Goal: Task Accomplishment & Management: Manage account settings

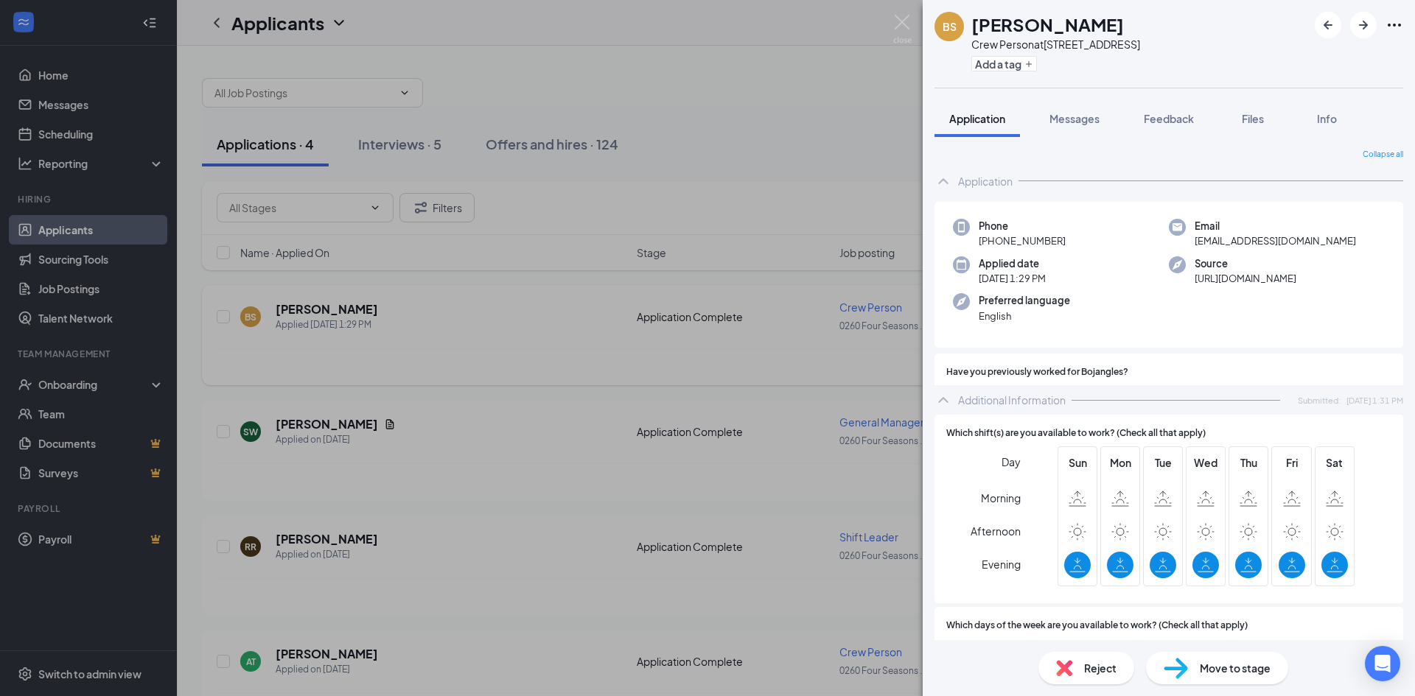
click at [734, 111] on div "BS [PERSON_NAME] Crew Person at [STREET_ADDRESS] Add a tag Application Messages…" at bounding box center [707, 348] width 1415 height 696
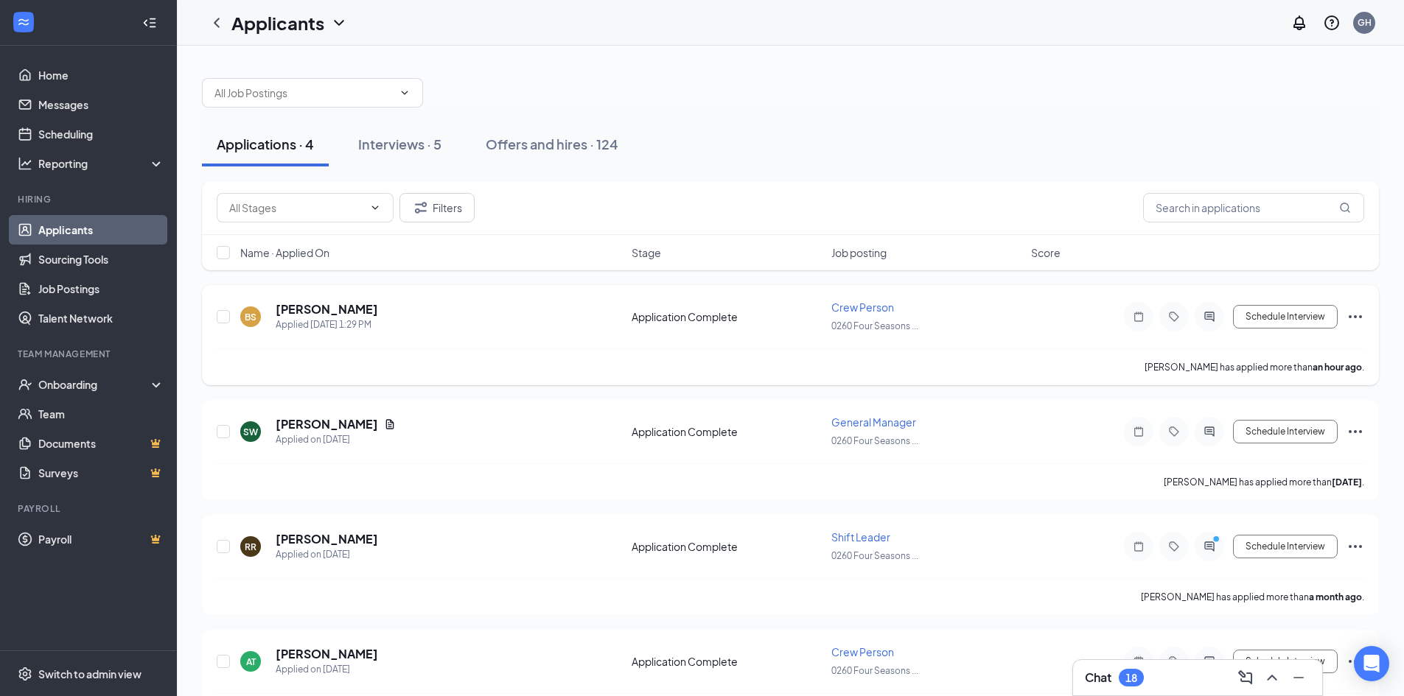
click at [1351, 315] on icon "Ellipses" at bounding box center [1355, 317] width 18 height 18
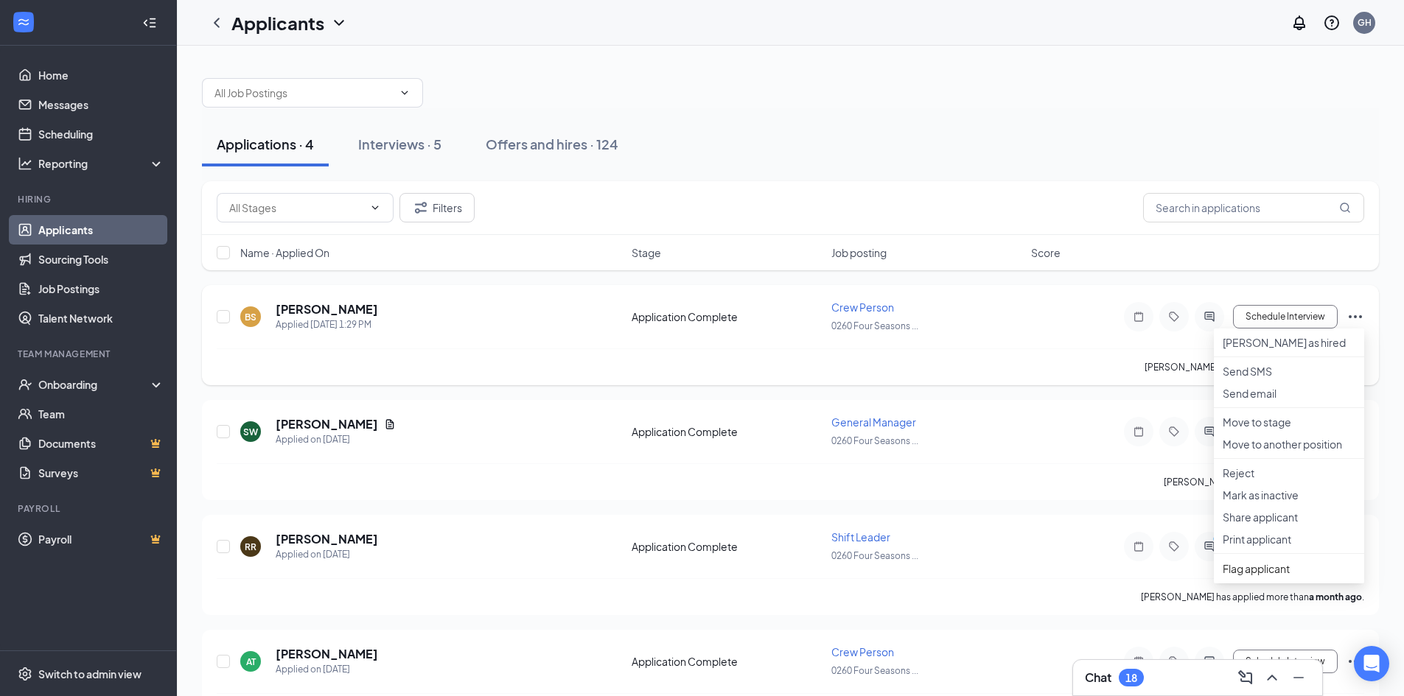
click at [1091, 327] on div "BS [PERSON_NAME] Applied [DATE] 1:29 PM Application Complete Crew Person 0260 F…" at bounding box center [790, 324] width 1147 height 49
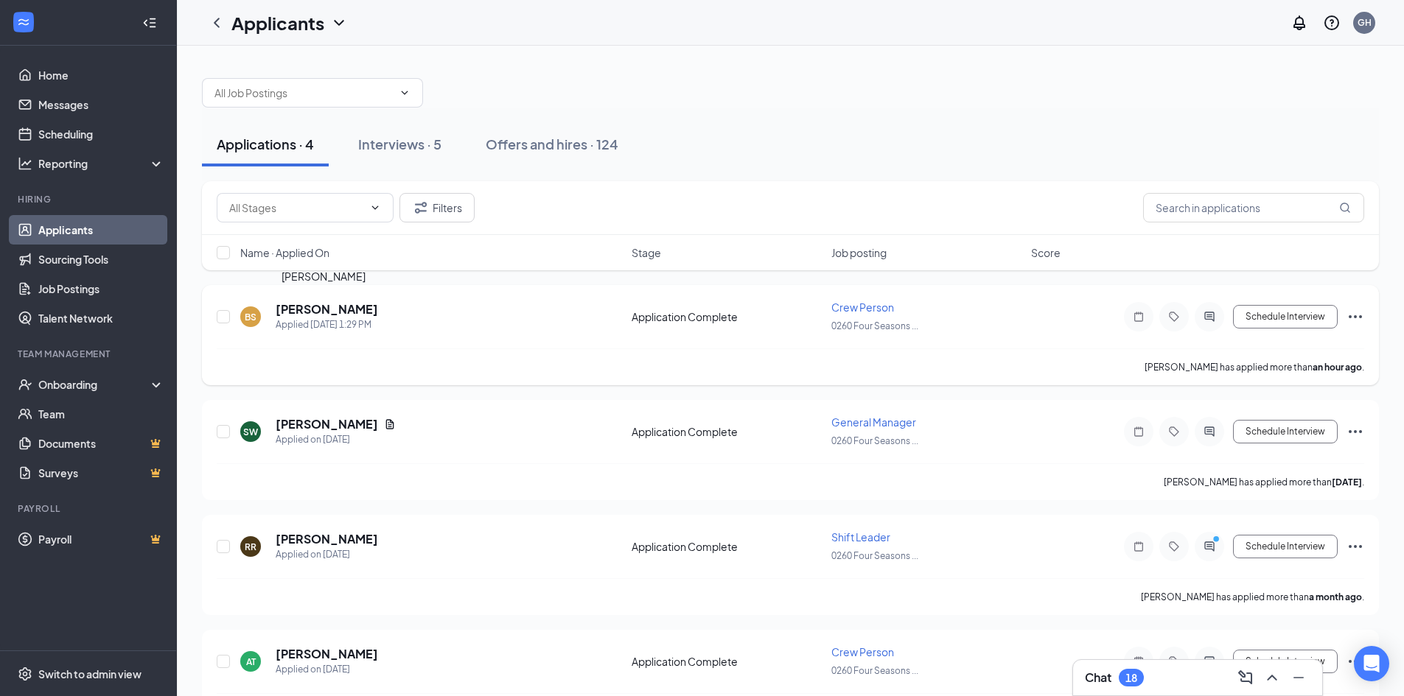
click at [342, 310] on h5 "[PERSON_NAME]" at bounding box center [327, 309] width 102 height 16
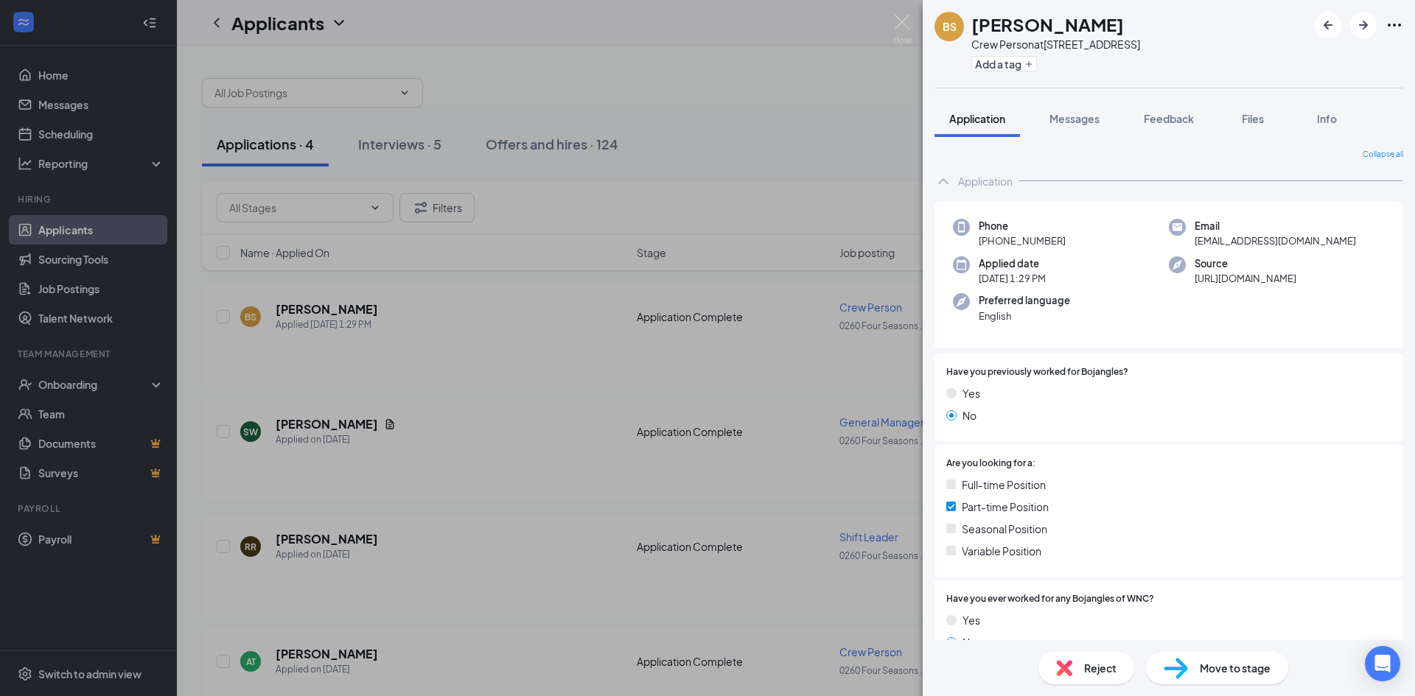
click at [1228, 665] on span "Move to stage" at bounding box center [1235, 668] width 71 height 16
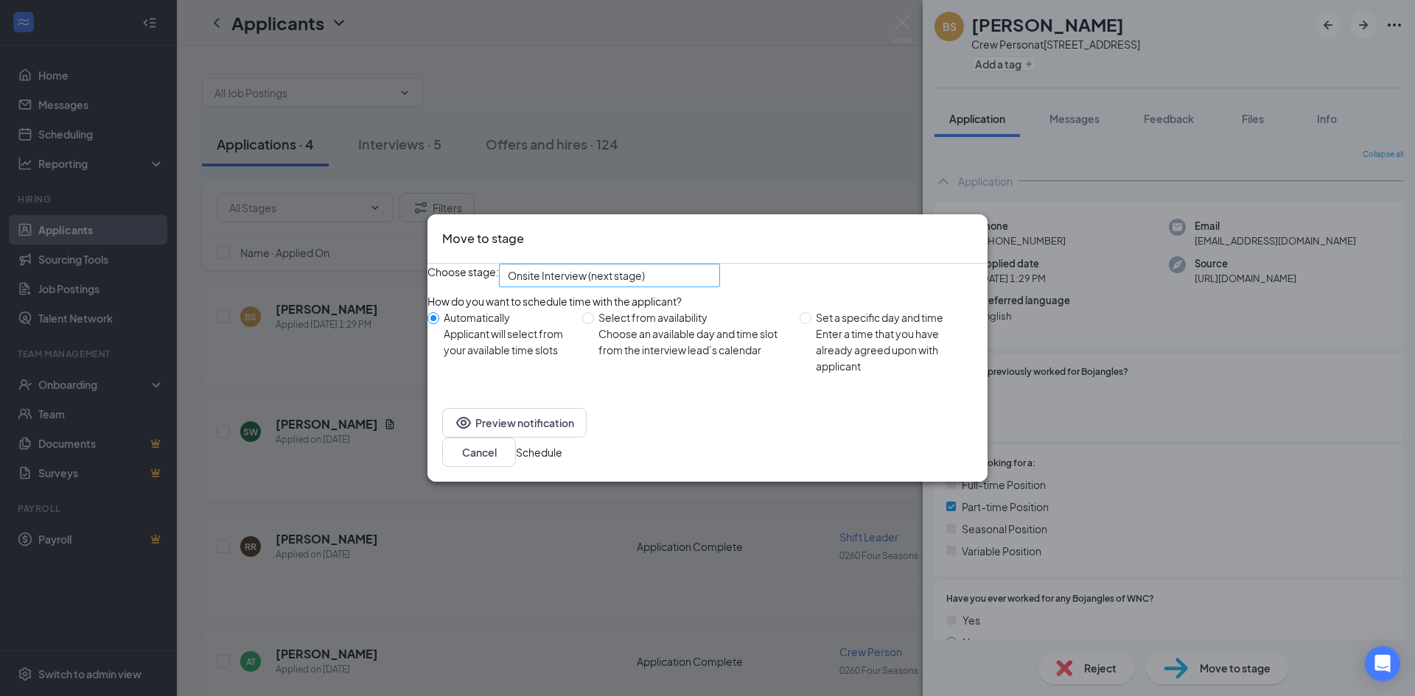
click at [720, 280] on div "Onsite Interview (next stage)" at bounding box center [609, 276] width 221 height 24
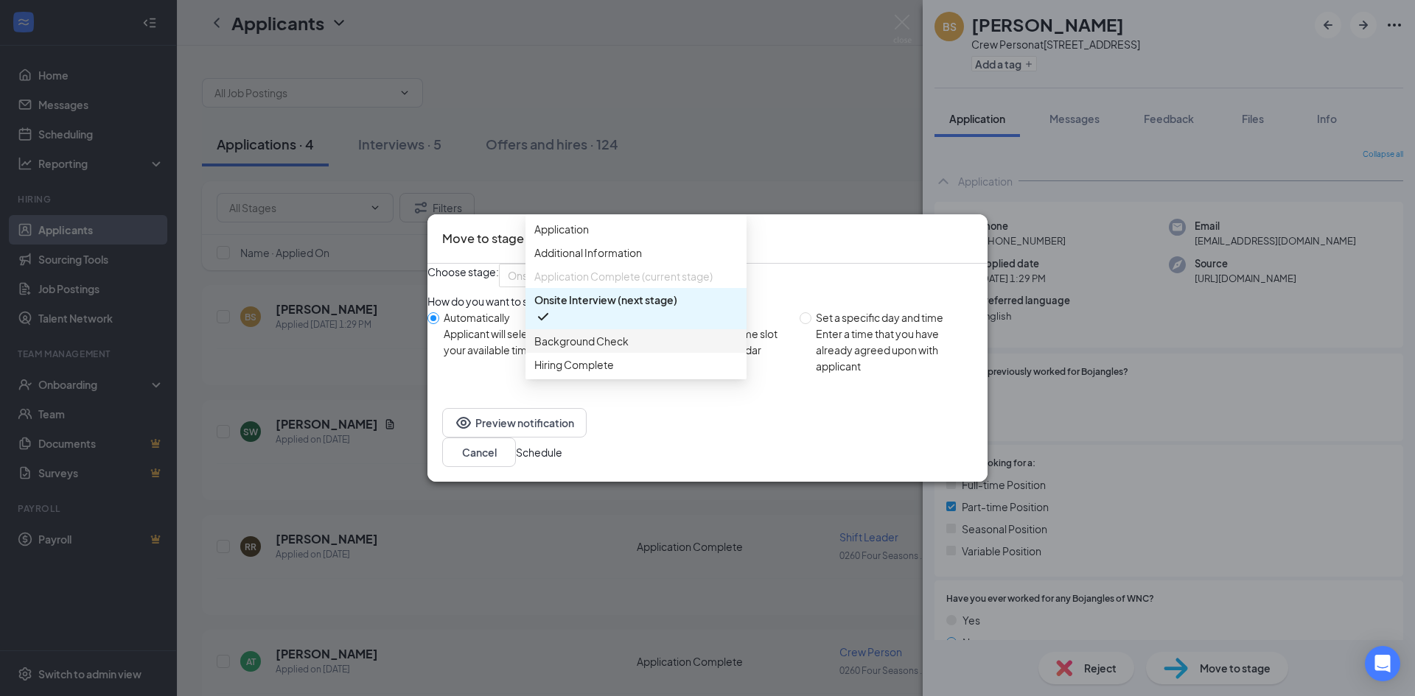
click at [643, 349] on span "Background Check" at bounding box center [635, 341] width 203 height 16
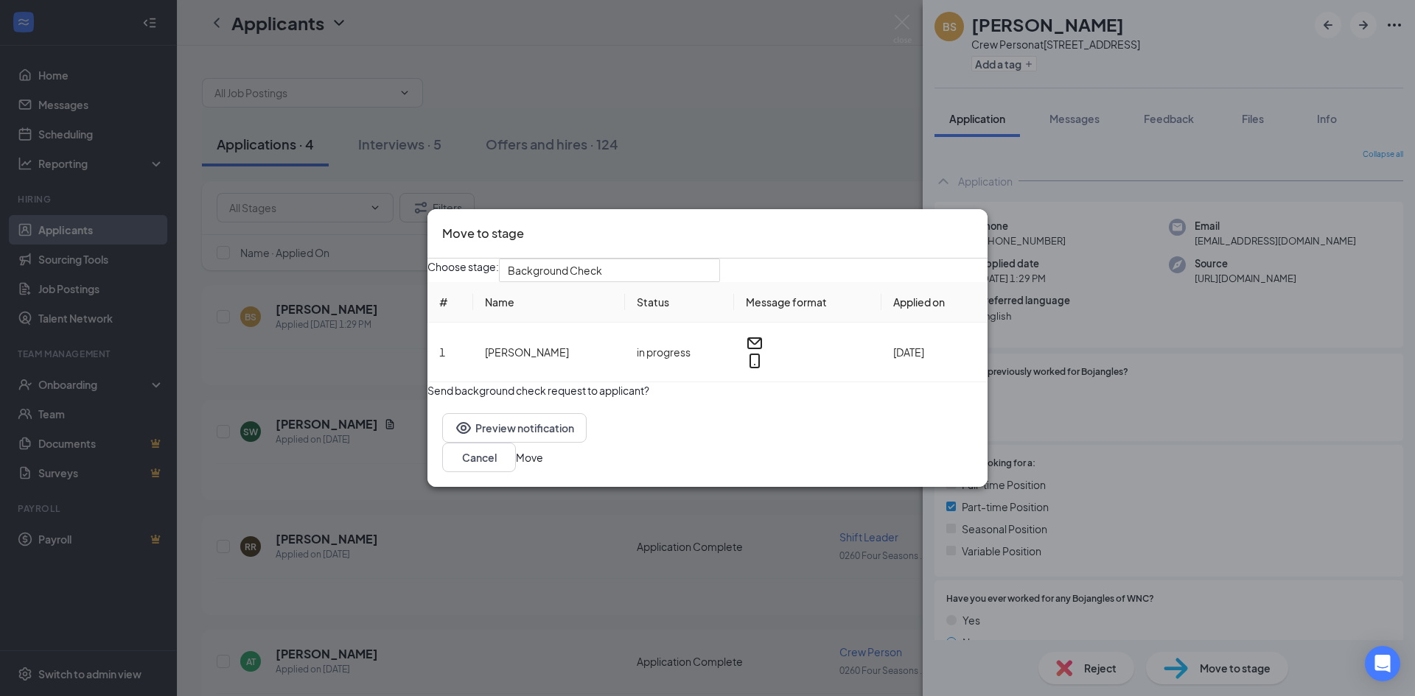
click at [427, 382] on button "button" at bounding box center [427, 382] width 0 height 0
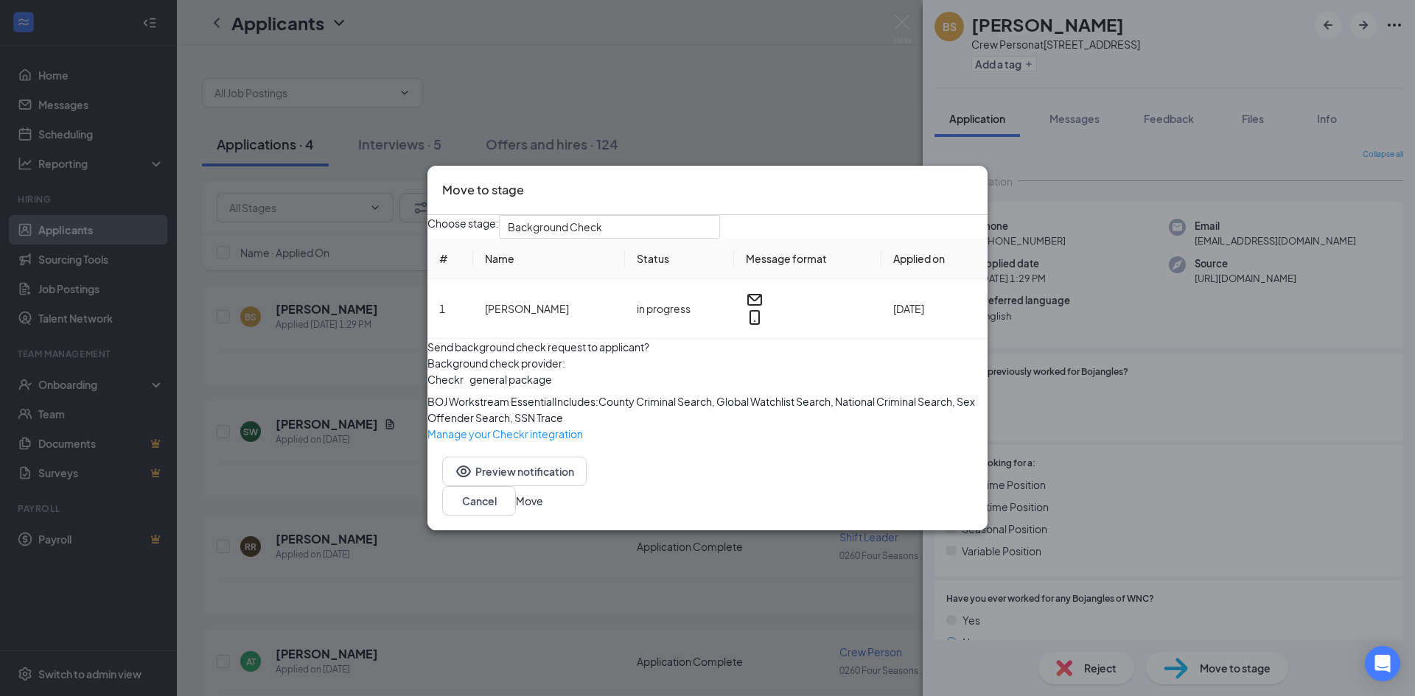
click at [543, 509] on button "Move" at bounding box center [529, 501] width 27 height 16
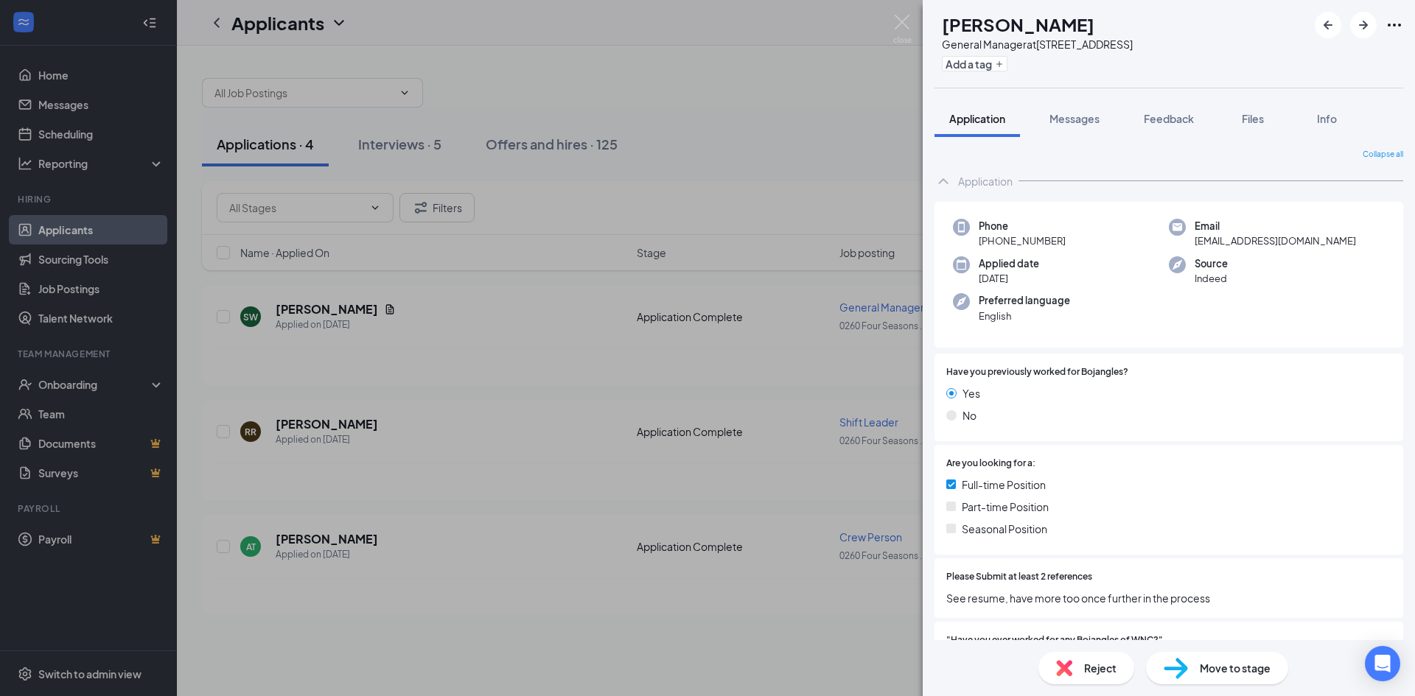
click at [385, 146] on div "SW [PERSON_NAME] General Manager at [STREET_ADDRESS] Add a tag Application Mess…" at bounding box center [707, 348] width 1415 height 696
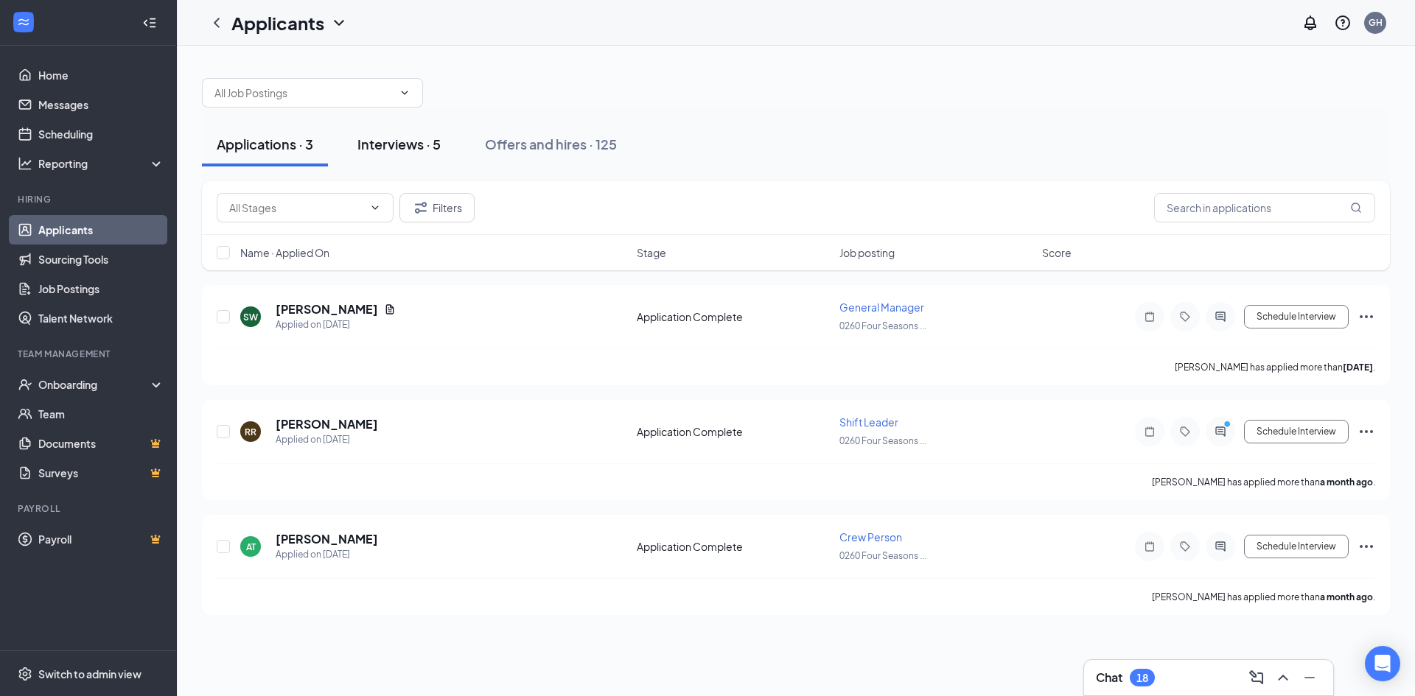
click at [385, 142] on div "Interviews · 5" at bounding box center [398, 144] width 83 height 18
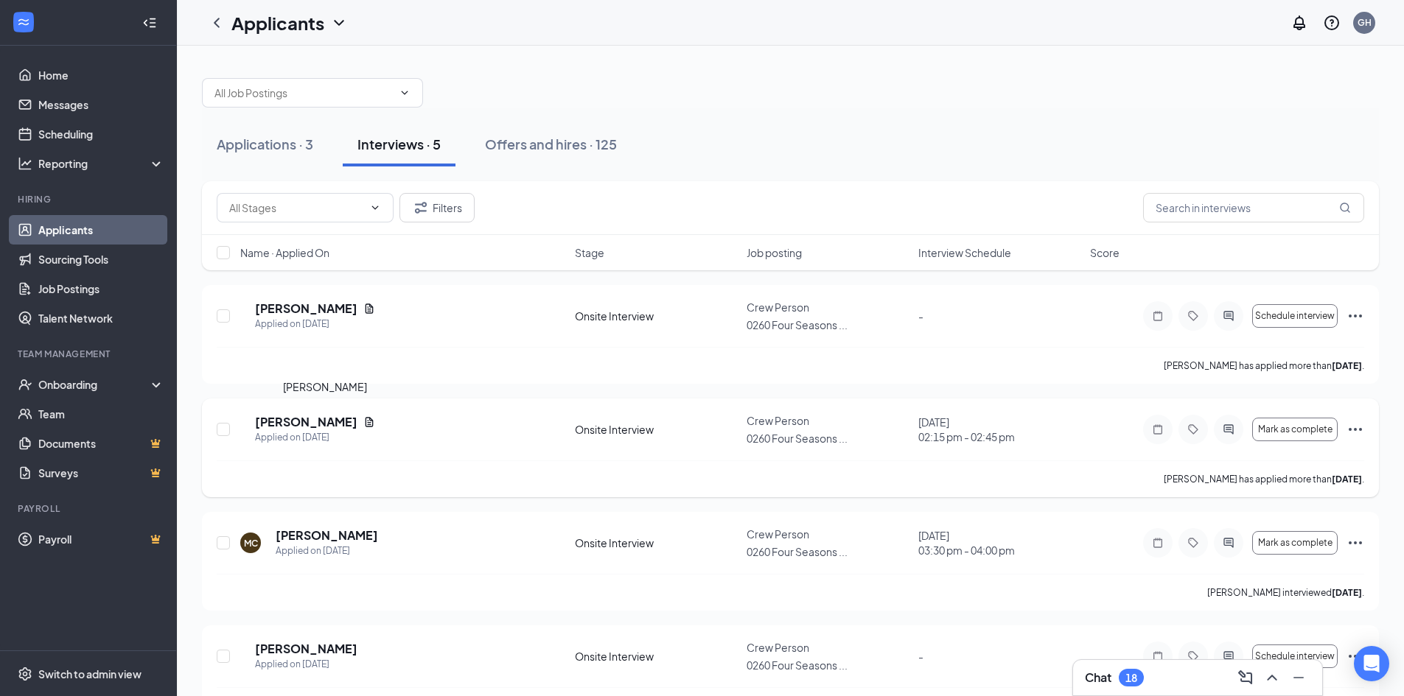
click at [351, 422] on h5 "[PERSON_NAME]" at bounding box center [306, 422] width 102 height 16
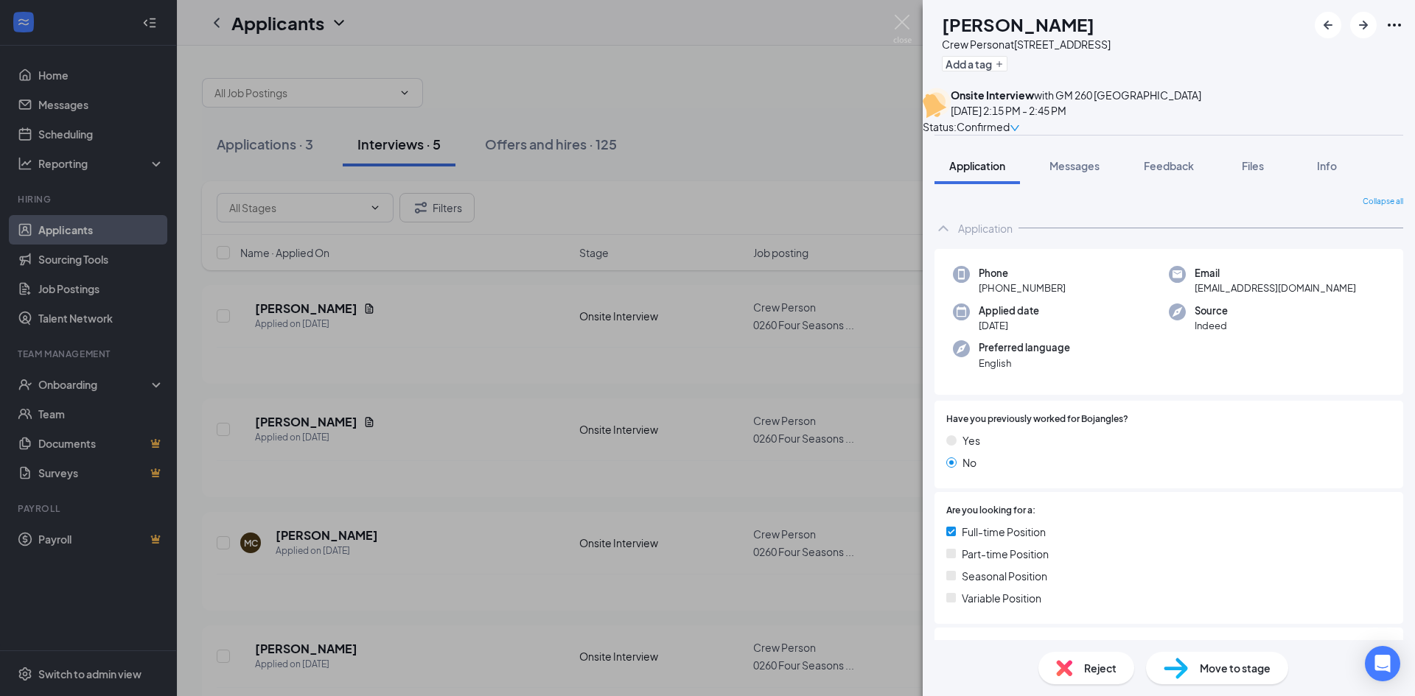
click at [1232, 665] on span "Move to stage" at bounding box center [1235, 668] width 71 height 16
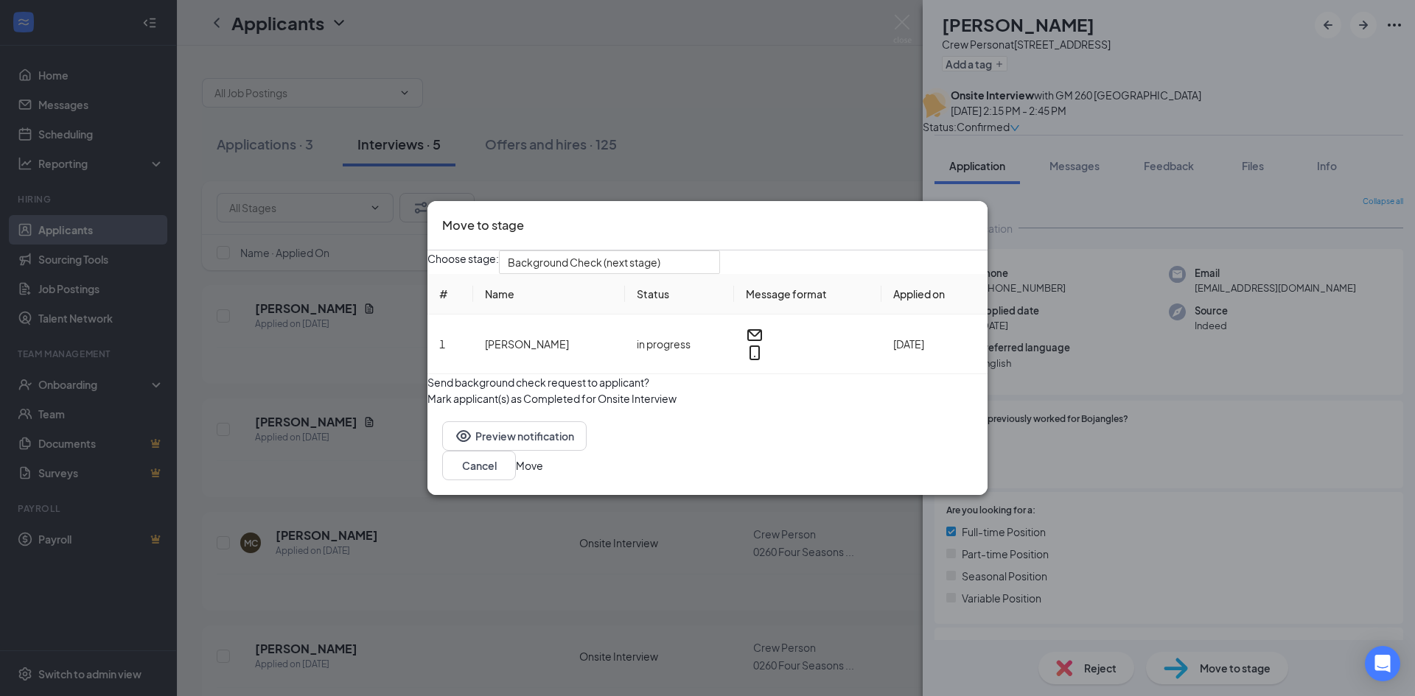
click at [427, 374] on button "button" at bounding box center [427, 374] width 0 height 0
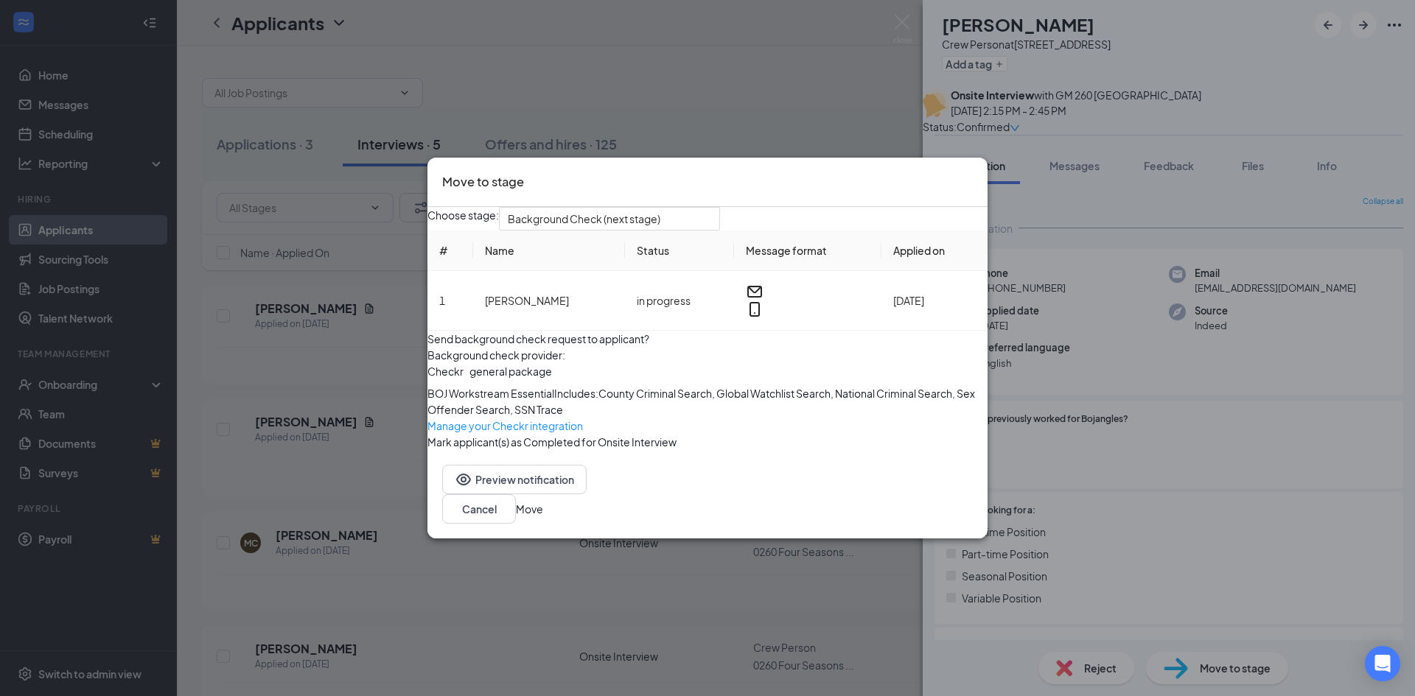
click at [543, 517] on button "Move" at bounding box center [529, 509] width 27 height 16
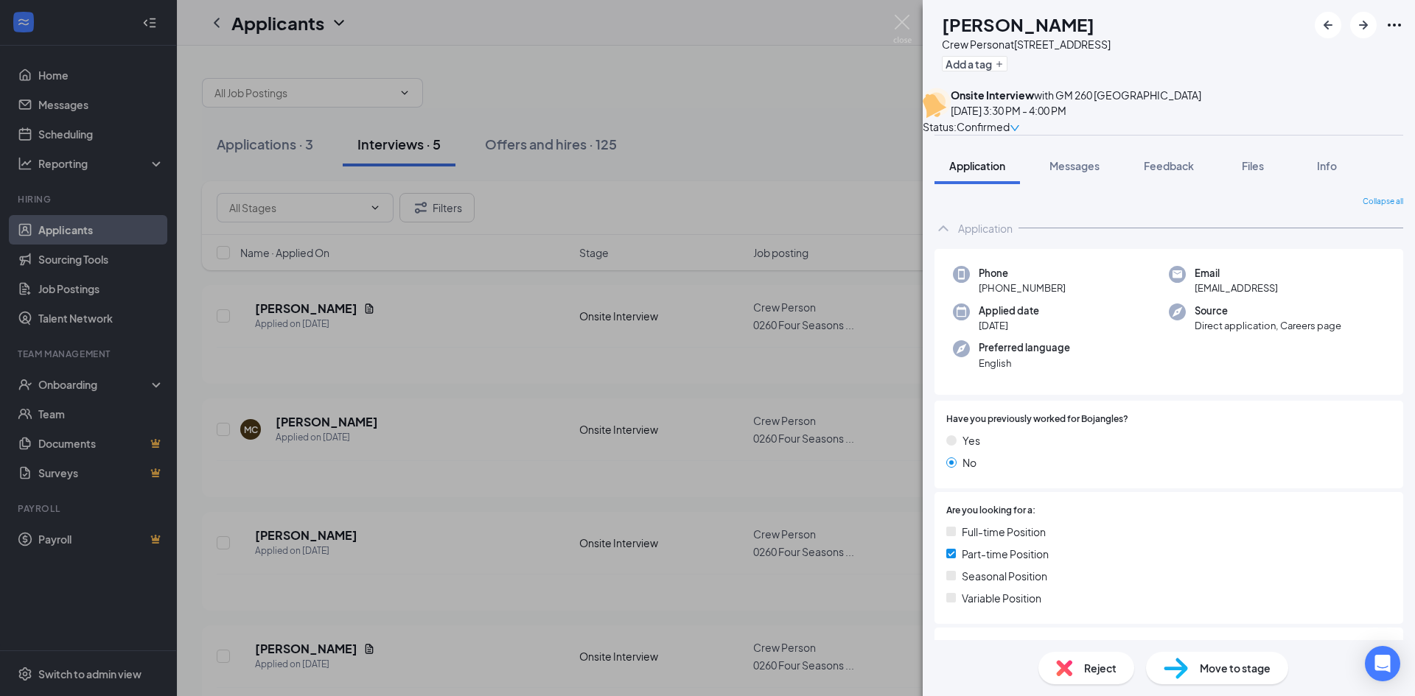
drag, startPoint x: 837, startPoint y: 99, endPoint x: 769, endPoint y: 1, distance: 119.6
click at [839, 99] on div "MC [PERSON_NAME] Crew Person at [STREET_ADDRESS] Add a tag Onsite Interview wit…" at bounding box center [707, 348] width 1415 height 696
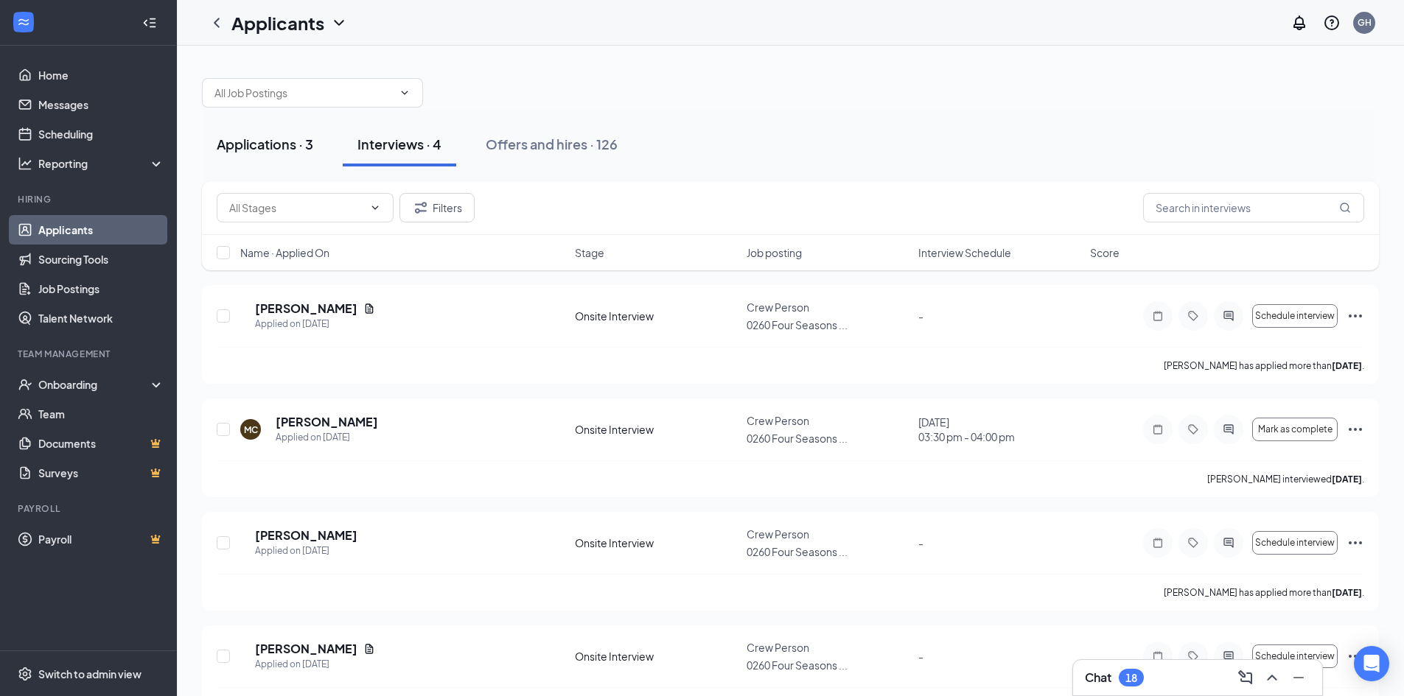
click at [293, 140] on div "Applications · 3" at bounding box center [265, 144] width 97 height 18
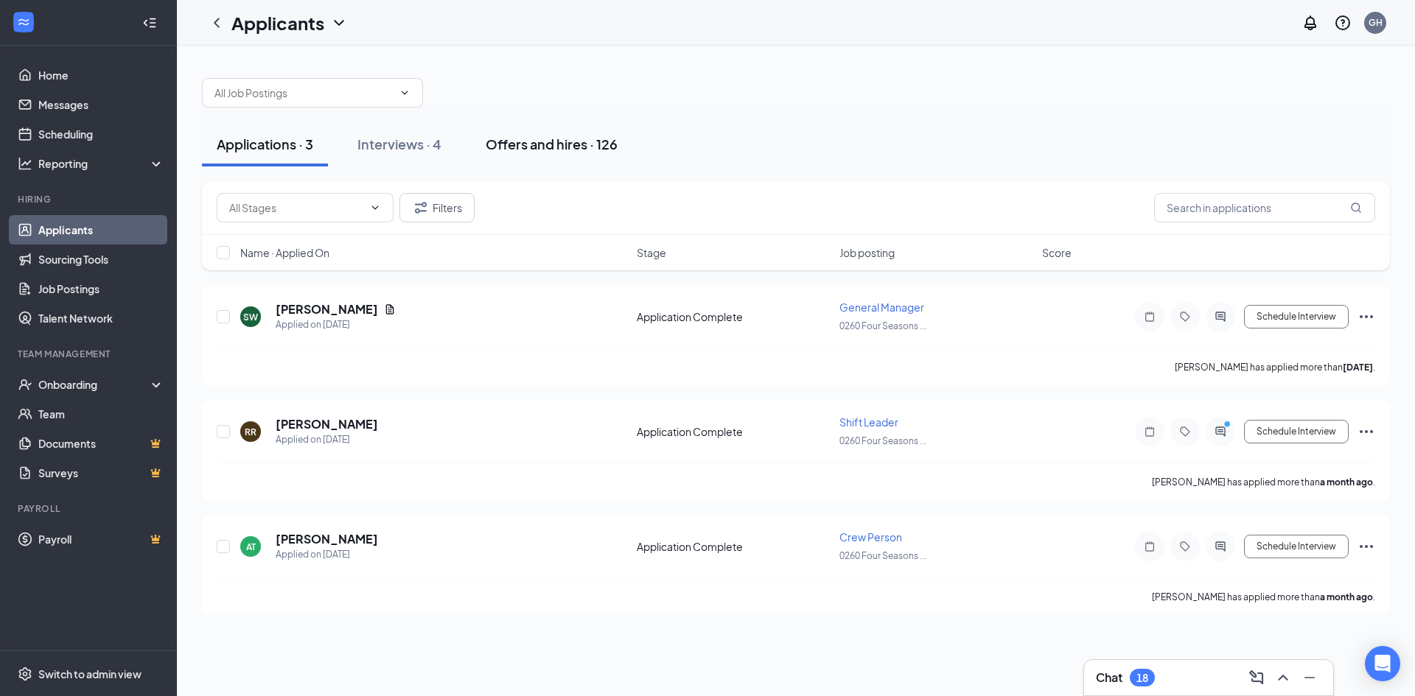
click at [542, 148] on div "Offers and hires · 126" at bounding box center [552, 144] width 132 height 18
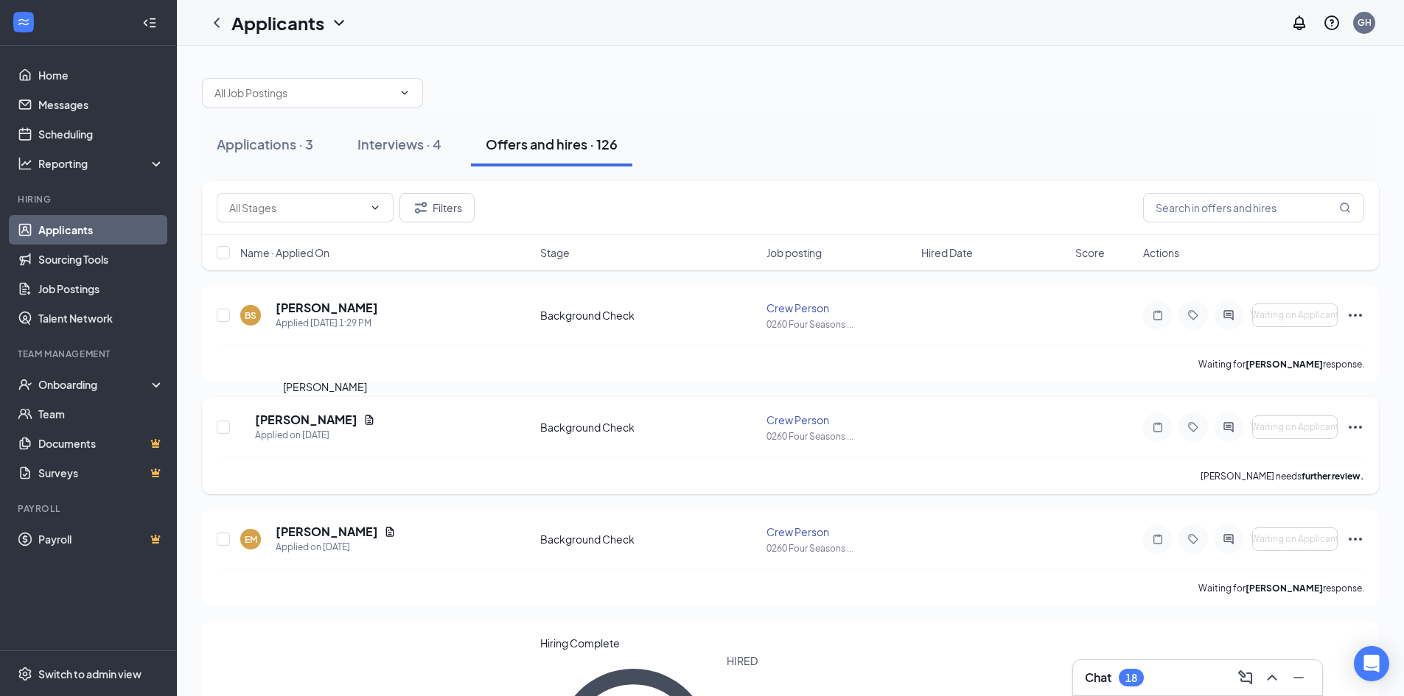
click at [357, 416] on h5 "[PERSON_NAME]" at bounding box center [306, 420] width 102 height 16
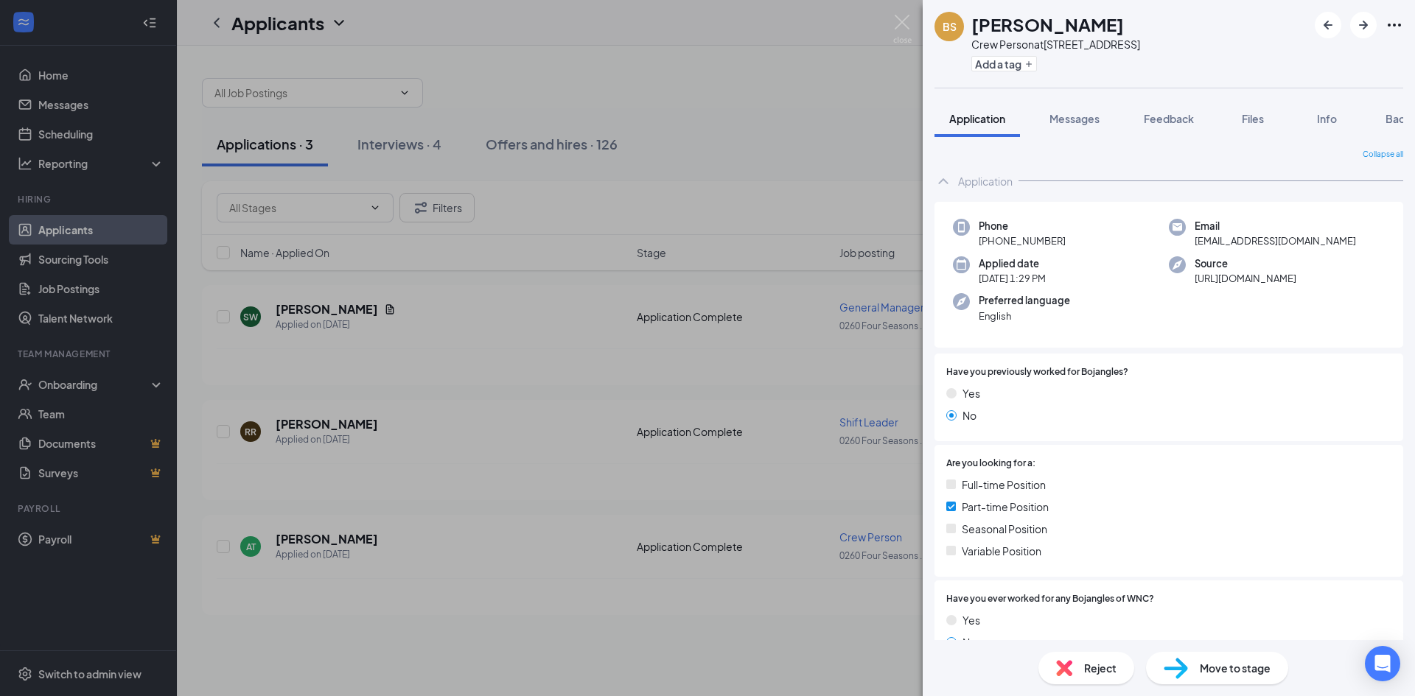
click at [806, 130] on div "BS Brendon Shade Crew Person at 0260 Four Seasons Blvd Add a tag Application Me…" at bounding box center [707, 348] width 1415 height 696
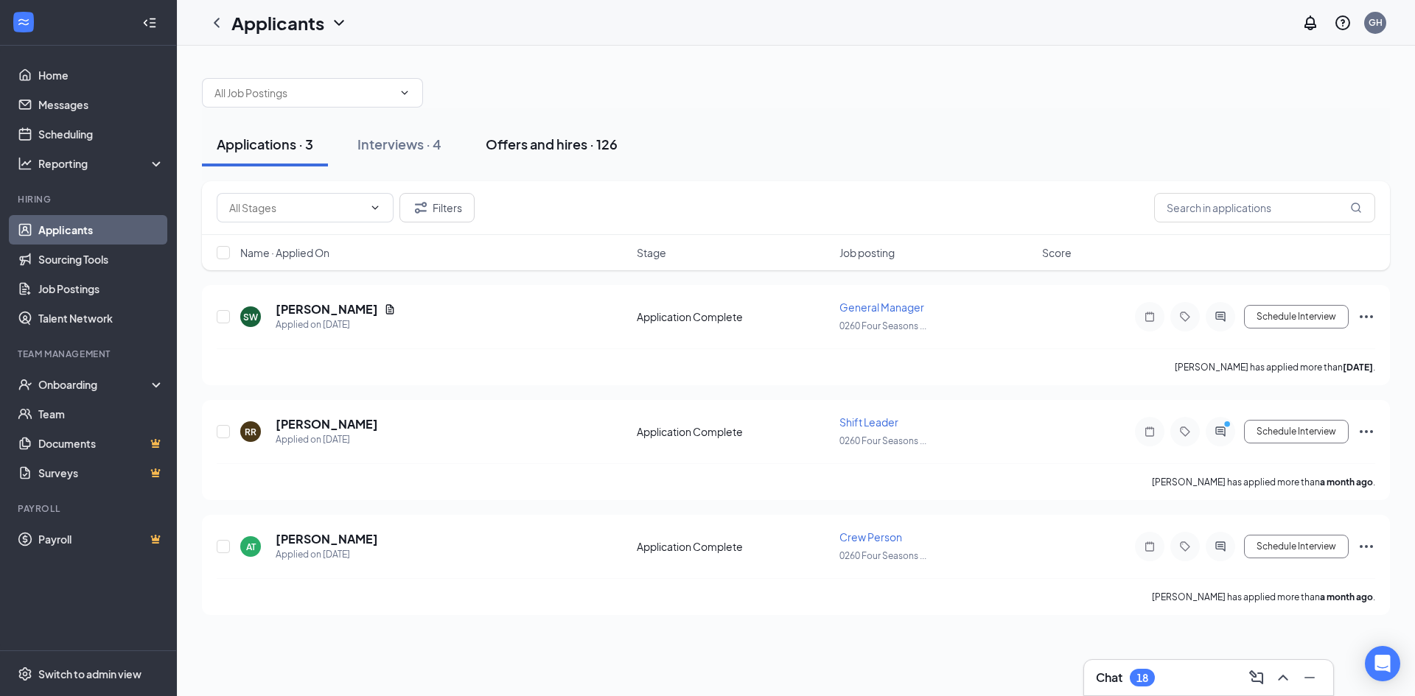
click at [571, 148] on div "Offers and hires · 126" at bounding box center [552, 144] width 132 height 18
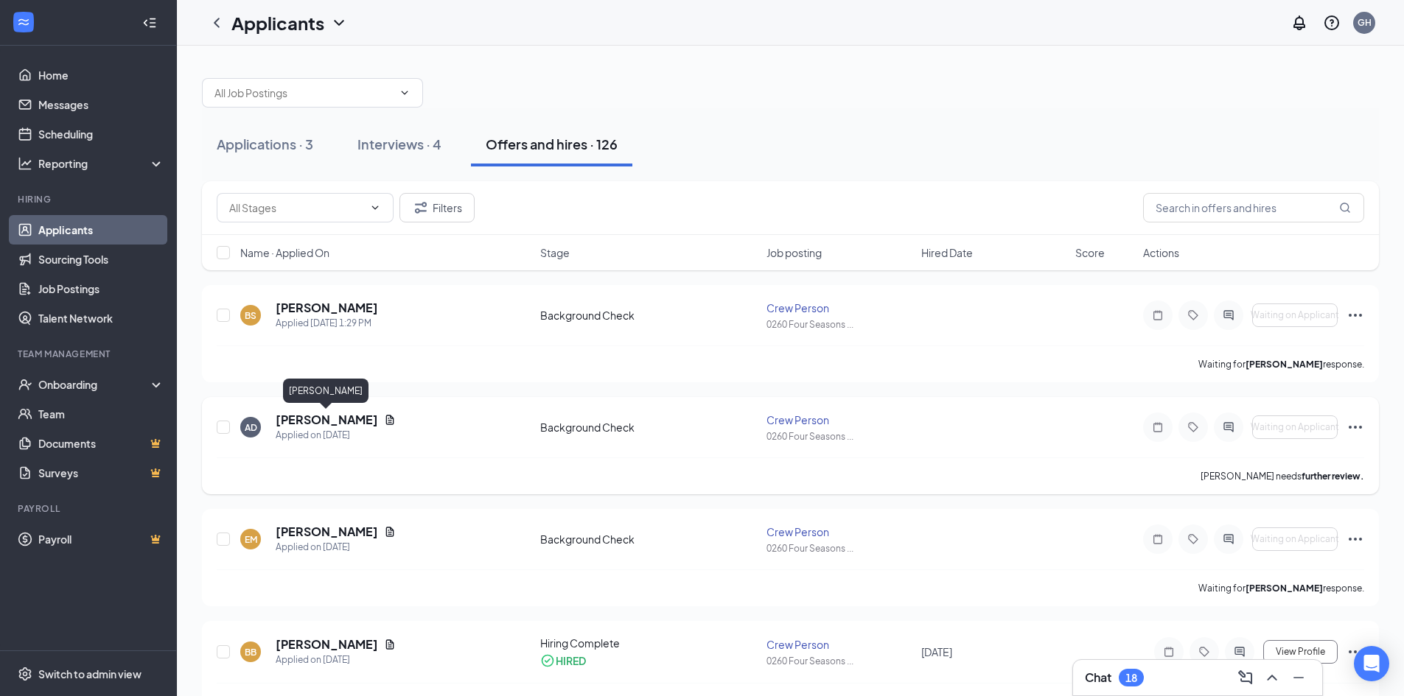
click at [357, 416] on h5 "[PERSON_NAME]" at bounding box center [327, 420] width 102 height 16
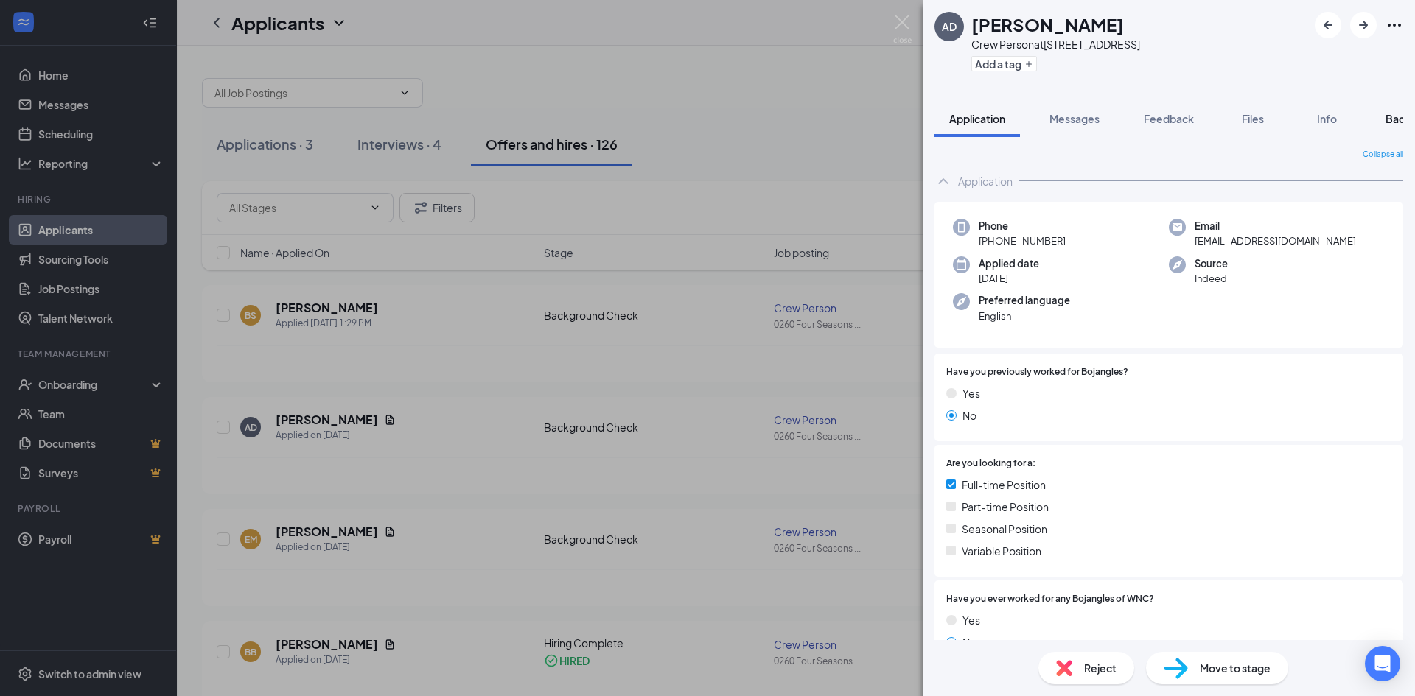
click at [1391, 120] on span "Background" at bounding box center [1415, 118] width 60 height 13
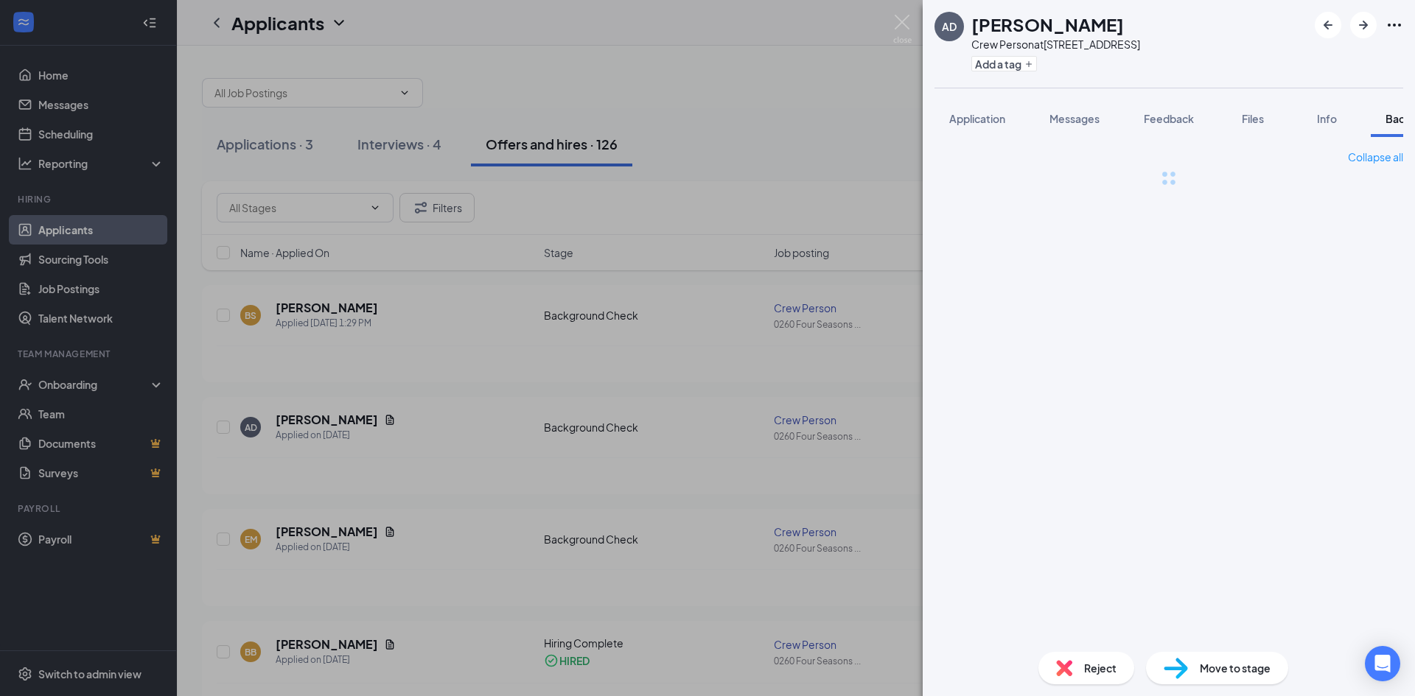
scroll to position [0, 60]
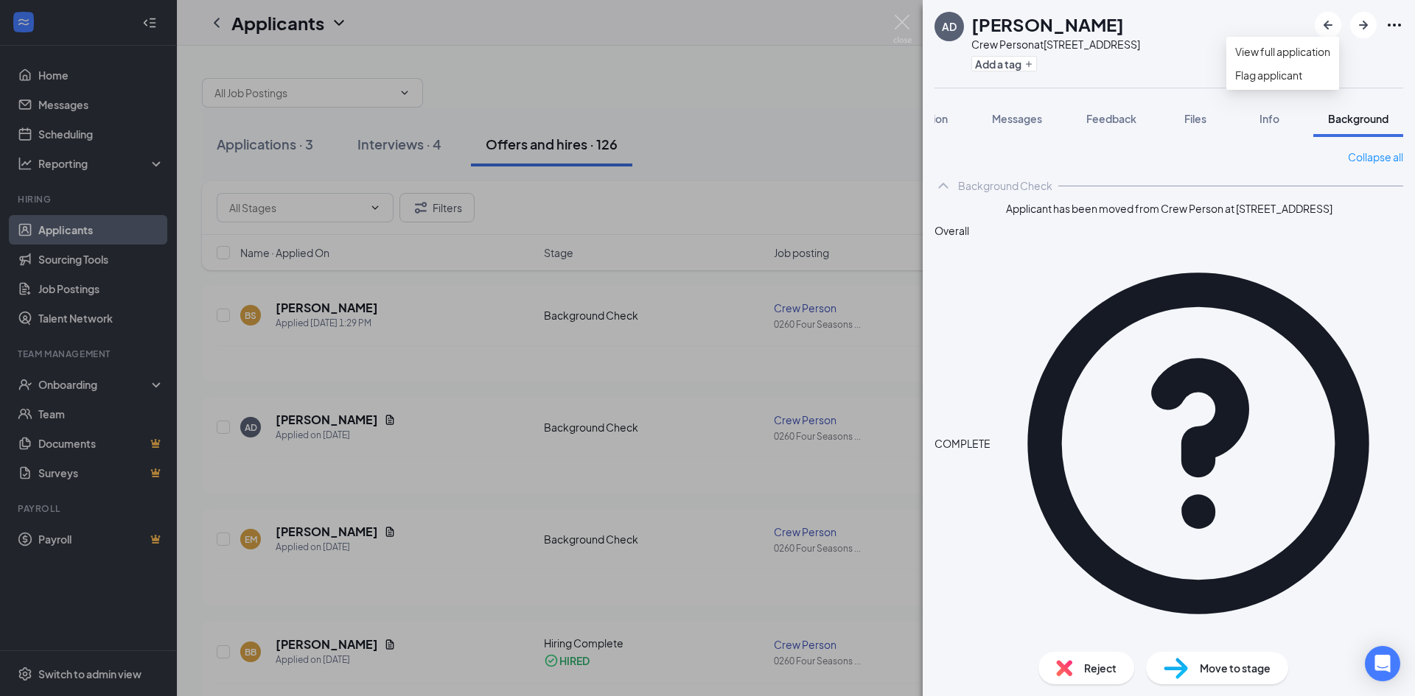
click at [1398, 24] on icon "Ellipses" at bounding box center [1394, 25] width 18 height 18
click at [1312, 56] on link "View full application" at bounding box center [1282, 51] width 95 height 16
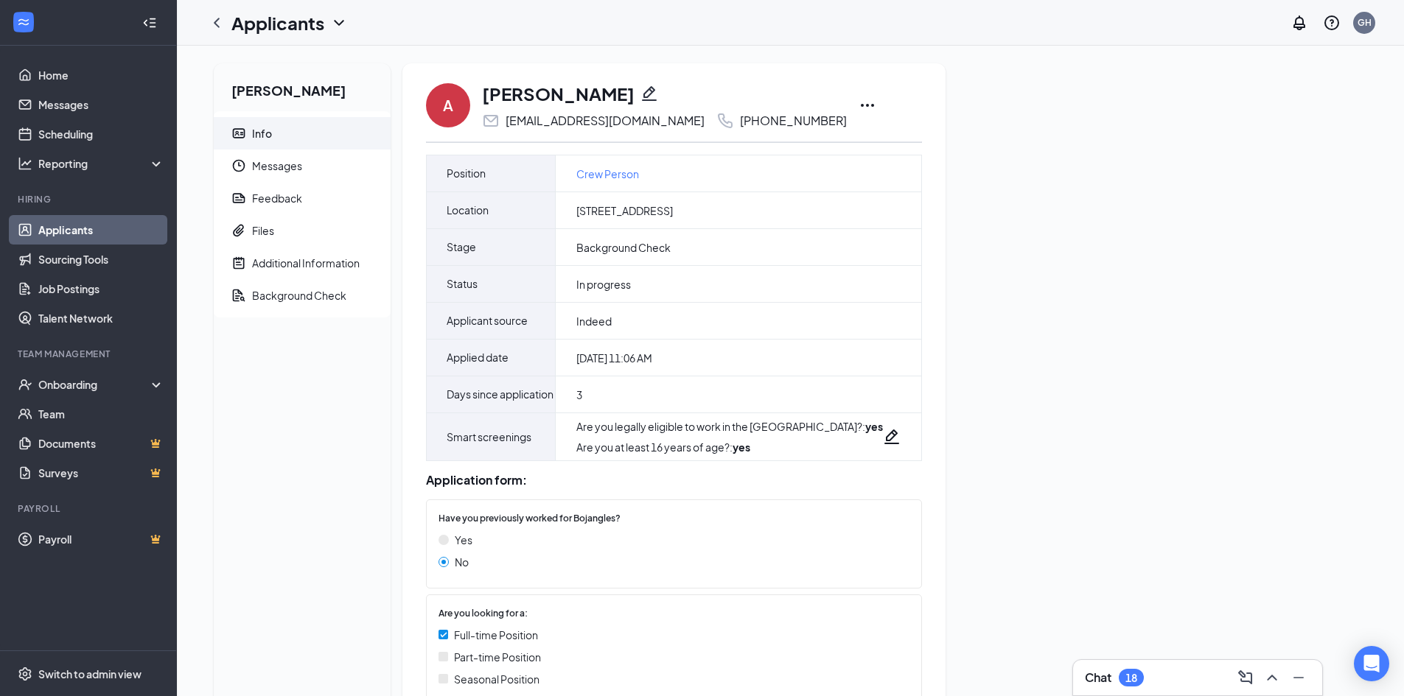
click at [858, 107] on icon "Ellipses" at bounding box center [867, 106] width 18 height 18
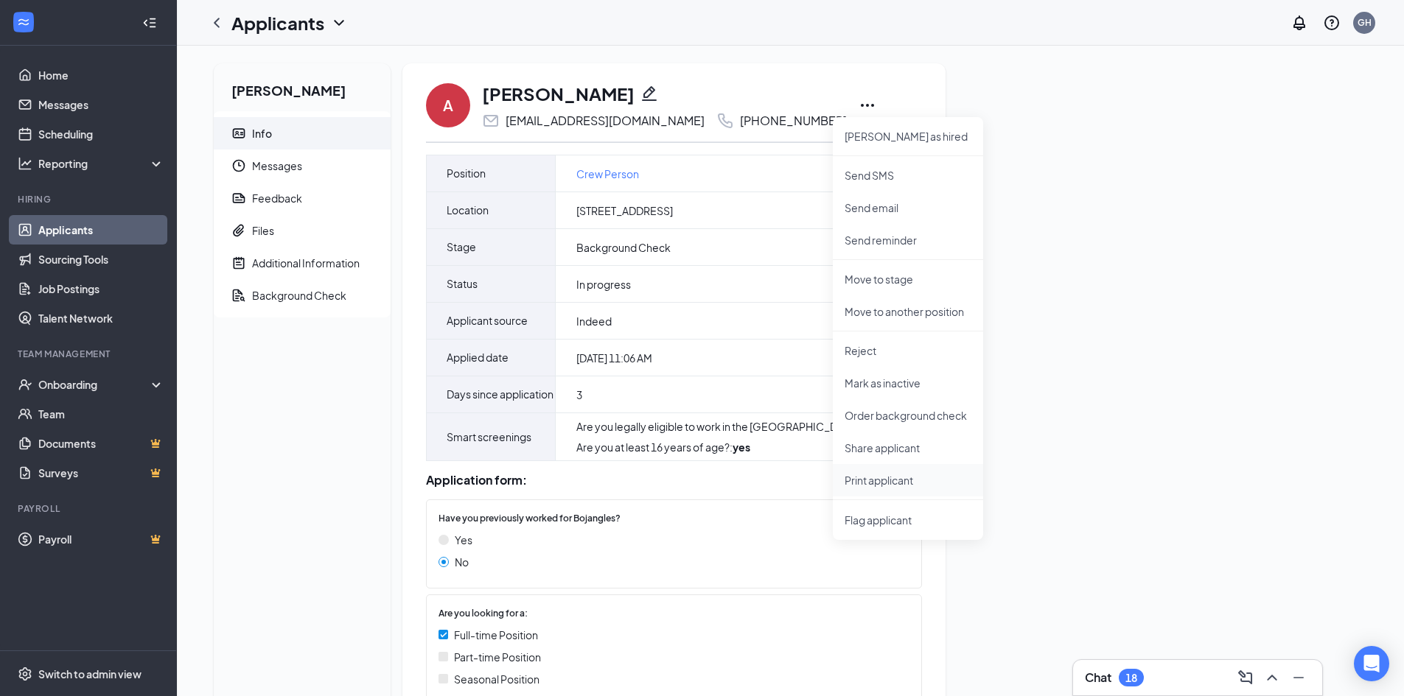
click at [893, 480] on p "Print applicant" at bounding box center [907, 480] width 127 height 15
